Goal: Task Accomplishment & Management: Manage account settings

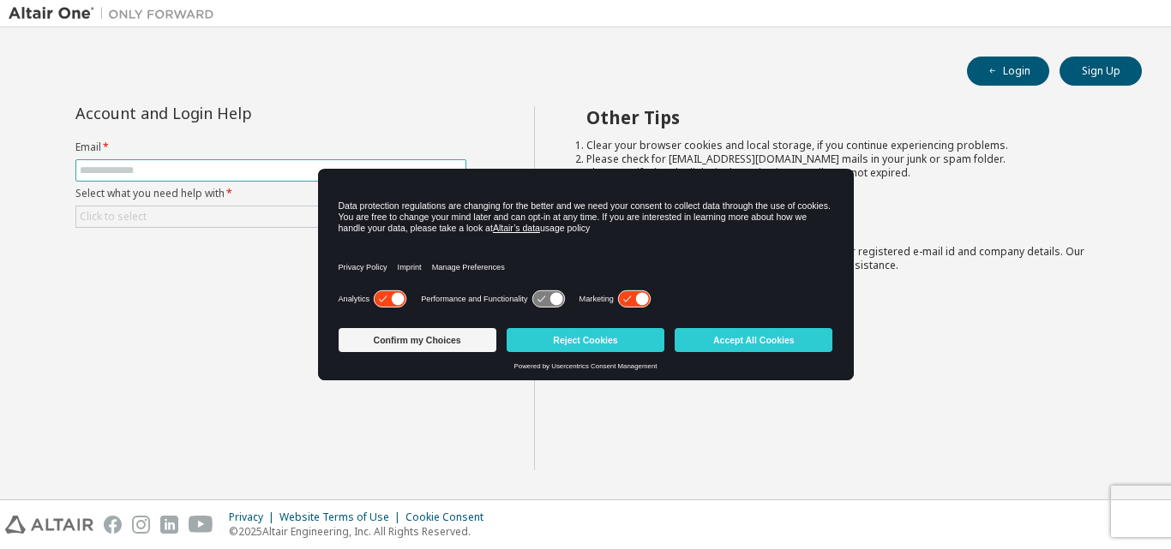
click at [291, 171] on input "text" at bounding box center [271, 171] width 382 height 14
type input "**********"
click at [243, 213] on div "Click to select" at bounding box center [270, 217] width 389 height 21
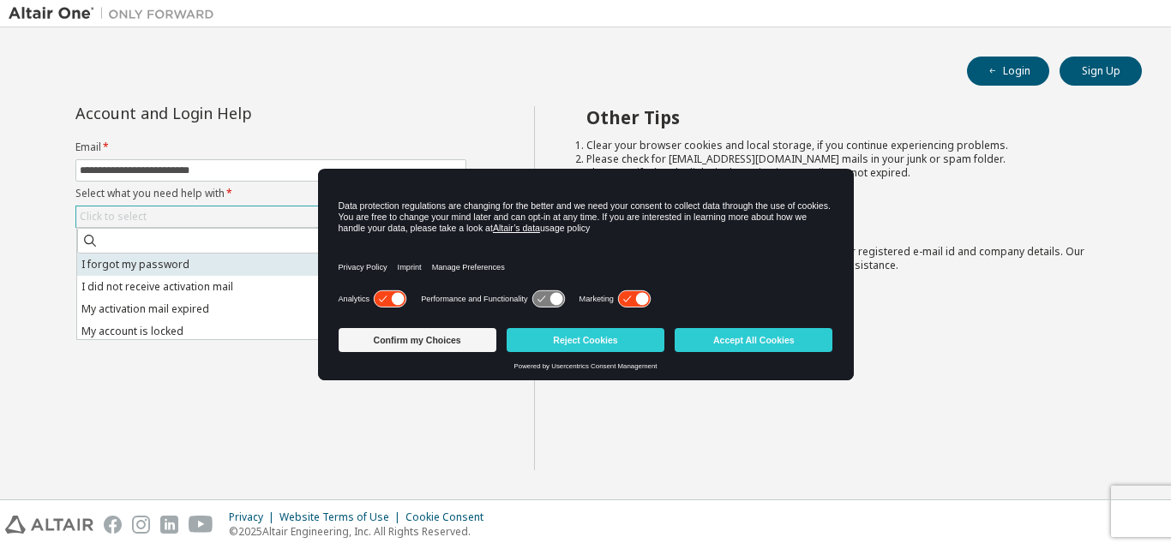
click at [191, 264] on li "I forgot my password" at bounding box center [270, 265] width 386 height 22
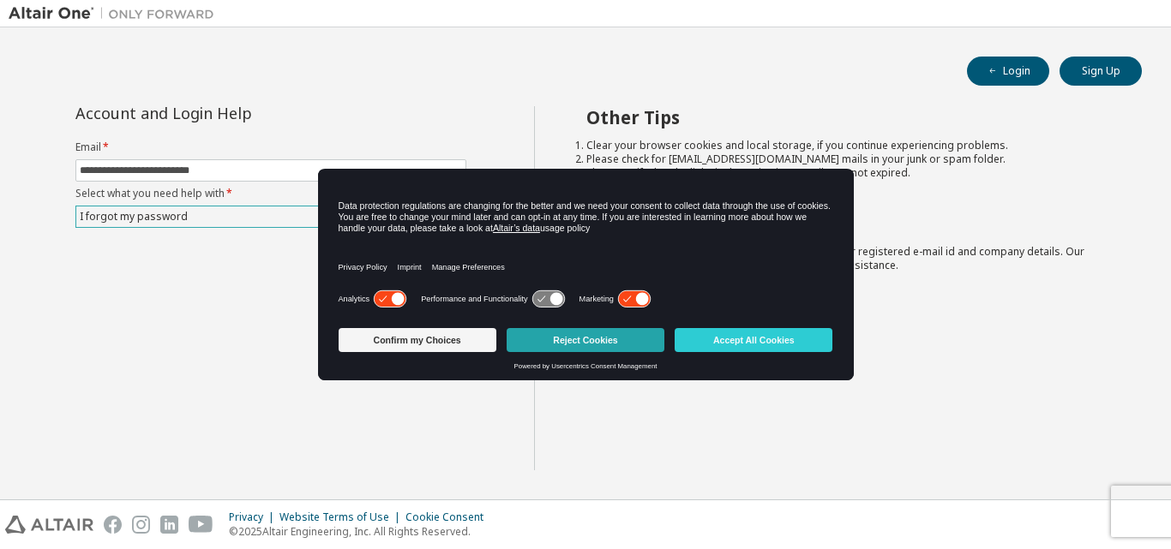
click at [566, 339] on button "Reject Cookies" at bounding box center [586, 340] width 158 height 24
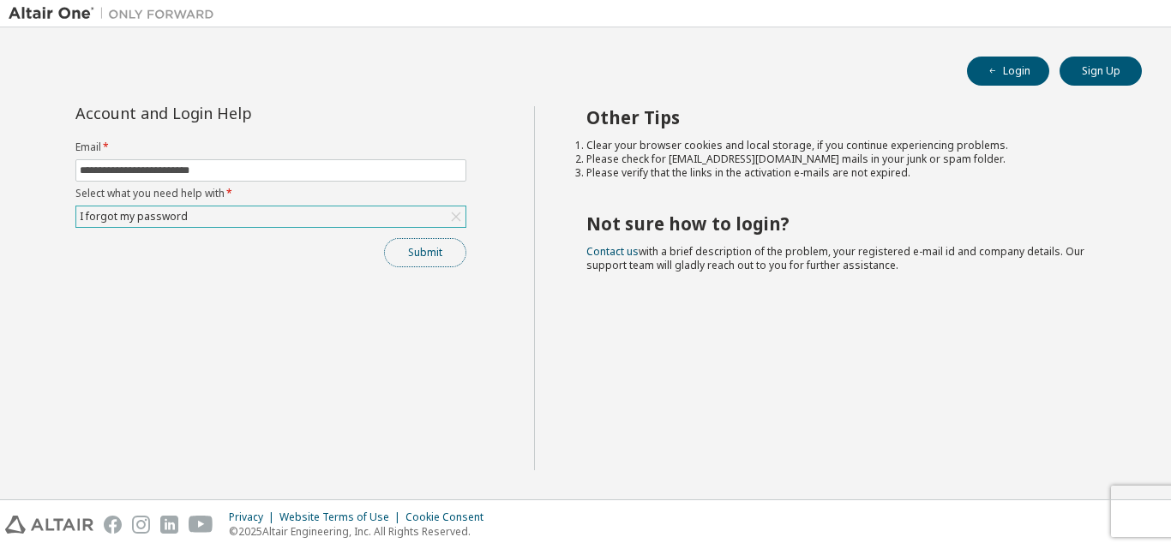
click at [448, 255] on button "Submit" at bounding box center [425, 252] width 82 height 29
click at [1100, 77] on button "Sign Up" at bounding box center [1101, 71] width 82 height 29
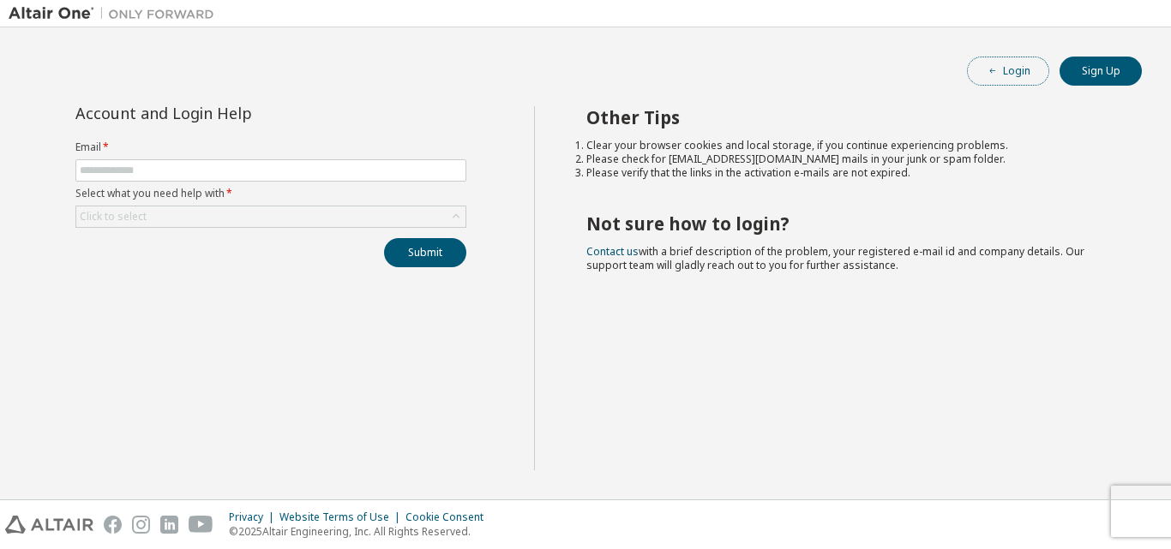
click at [1025, 72] on button "Login" at bounding box center [1008, 71] width 82 height 29
